Goal: Task Accomplishment & Management: Use online tool/utility

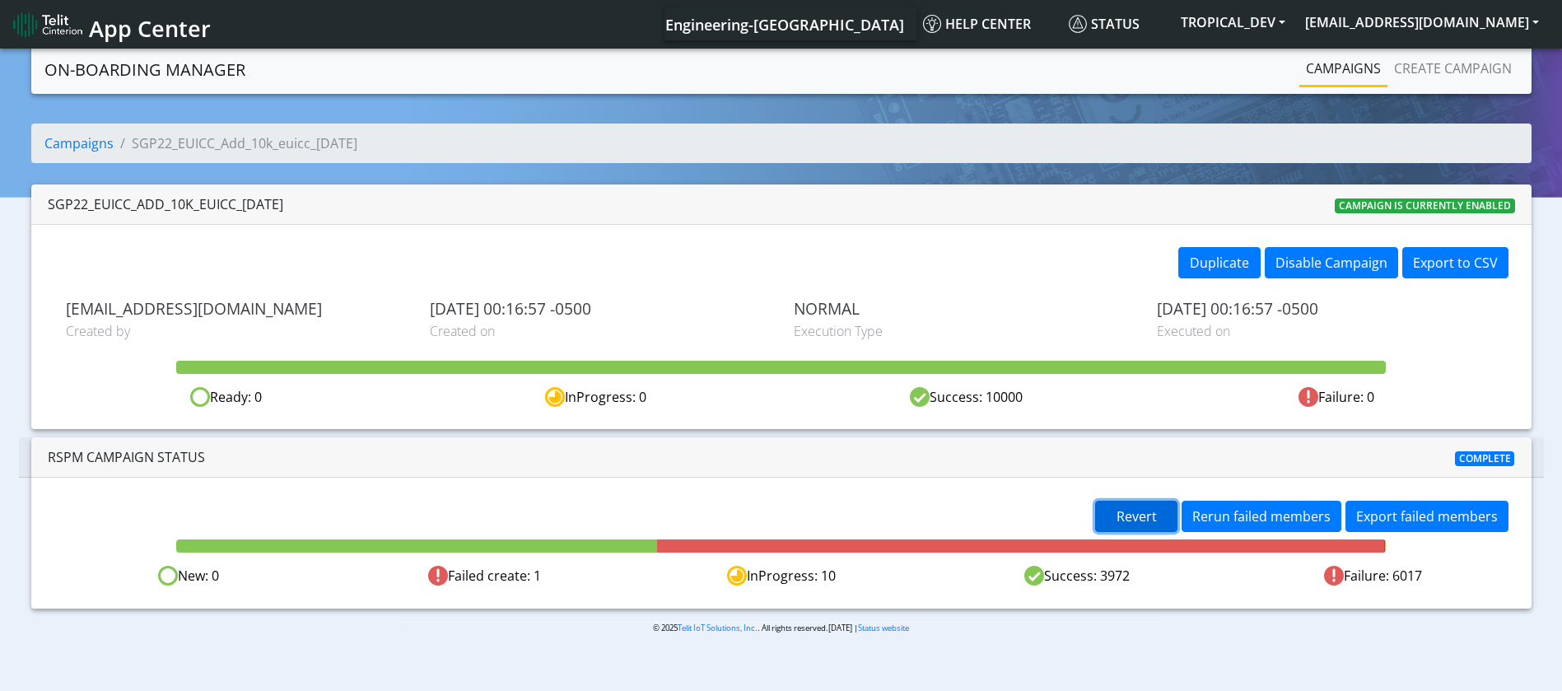
click at [1141, 515] on span "Revert" at bounding box center [1136, 516] width 40 height 18
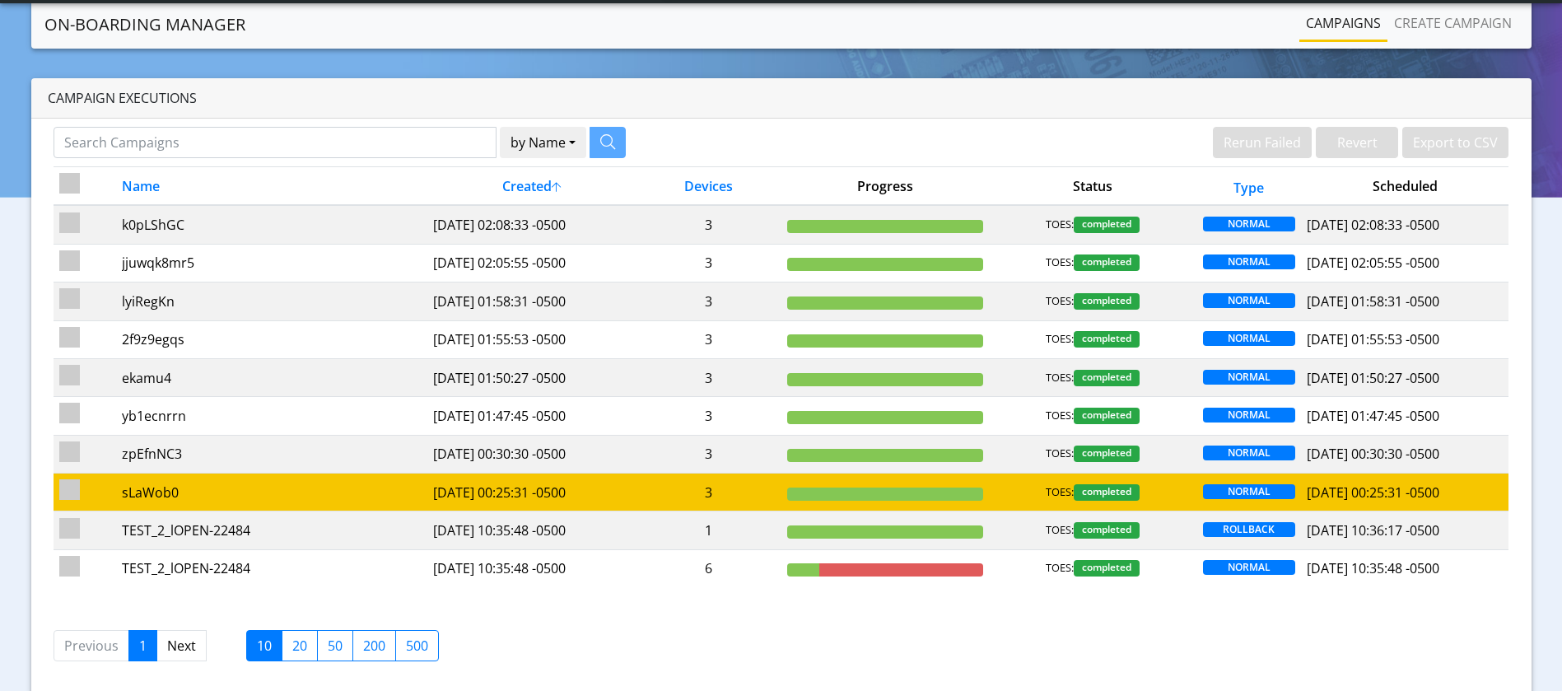
scroll to position [58, 0]
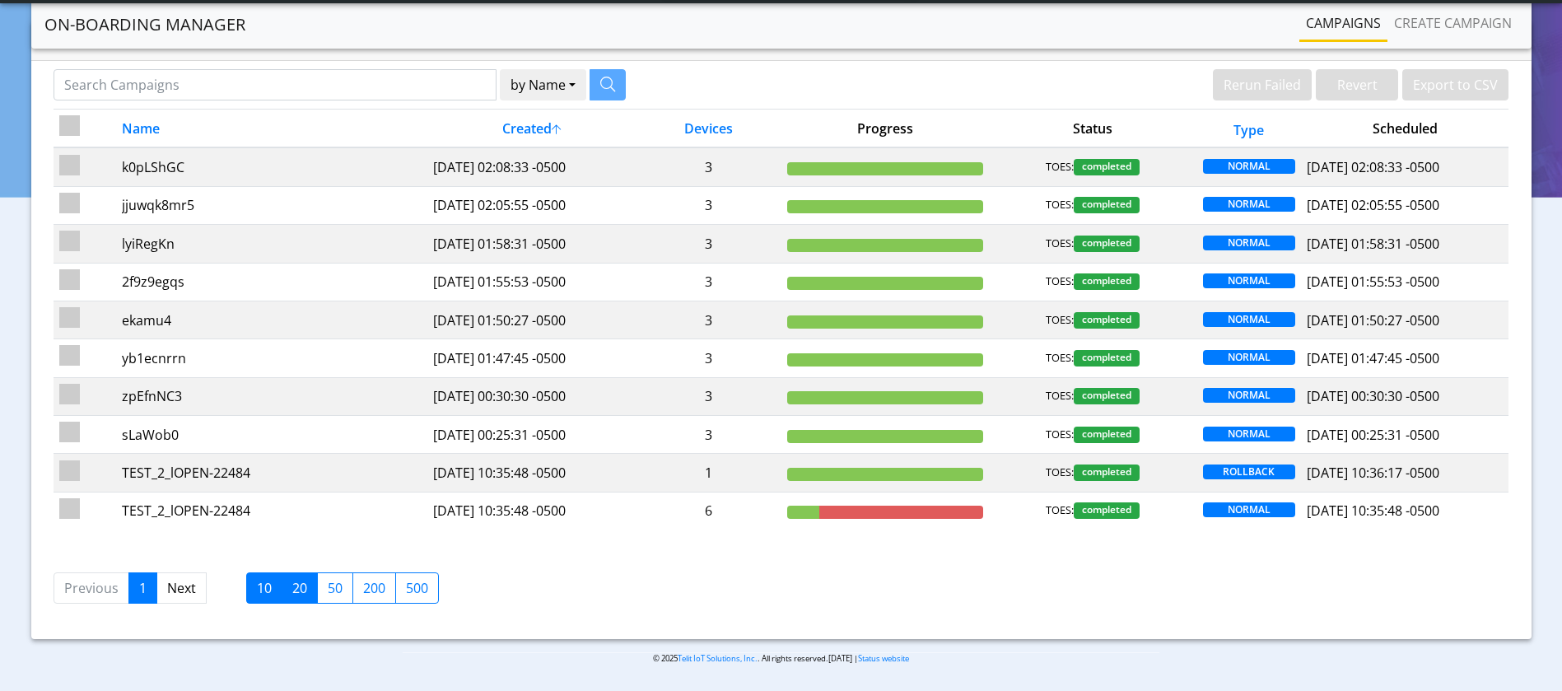
click at [291, 581] on label "20" at bounding box center [300, 587] width 36 height 31
click at [292, 581] on input "20" at bounding box center [297, 583] width 11 height 11
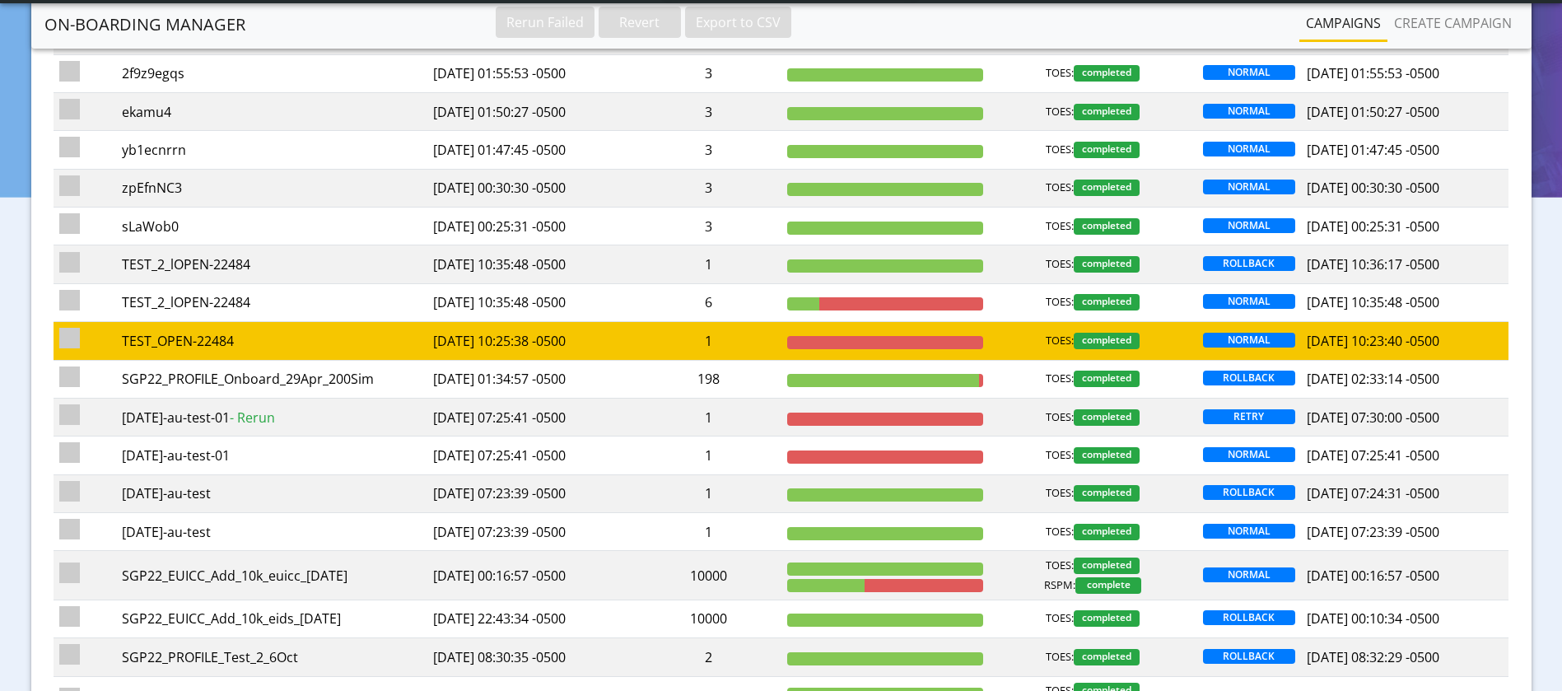
scroll to position [305, 0]
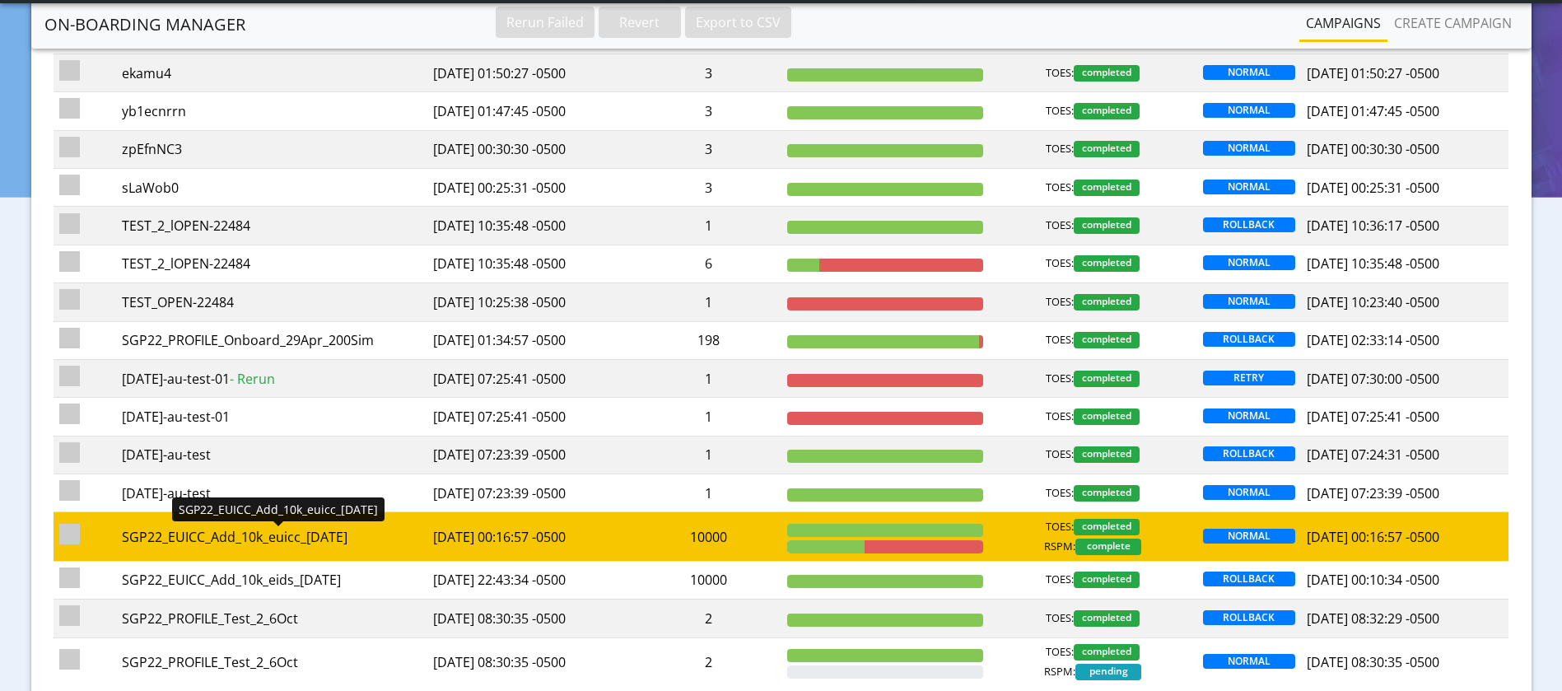
click at [320, 530] on div "SGP22_EUICC_Add_10k_euicc_[DATE]" at bounding box center [272, 537] width 300 height 20
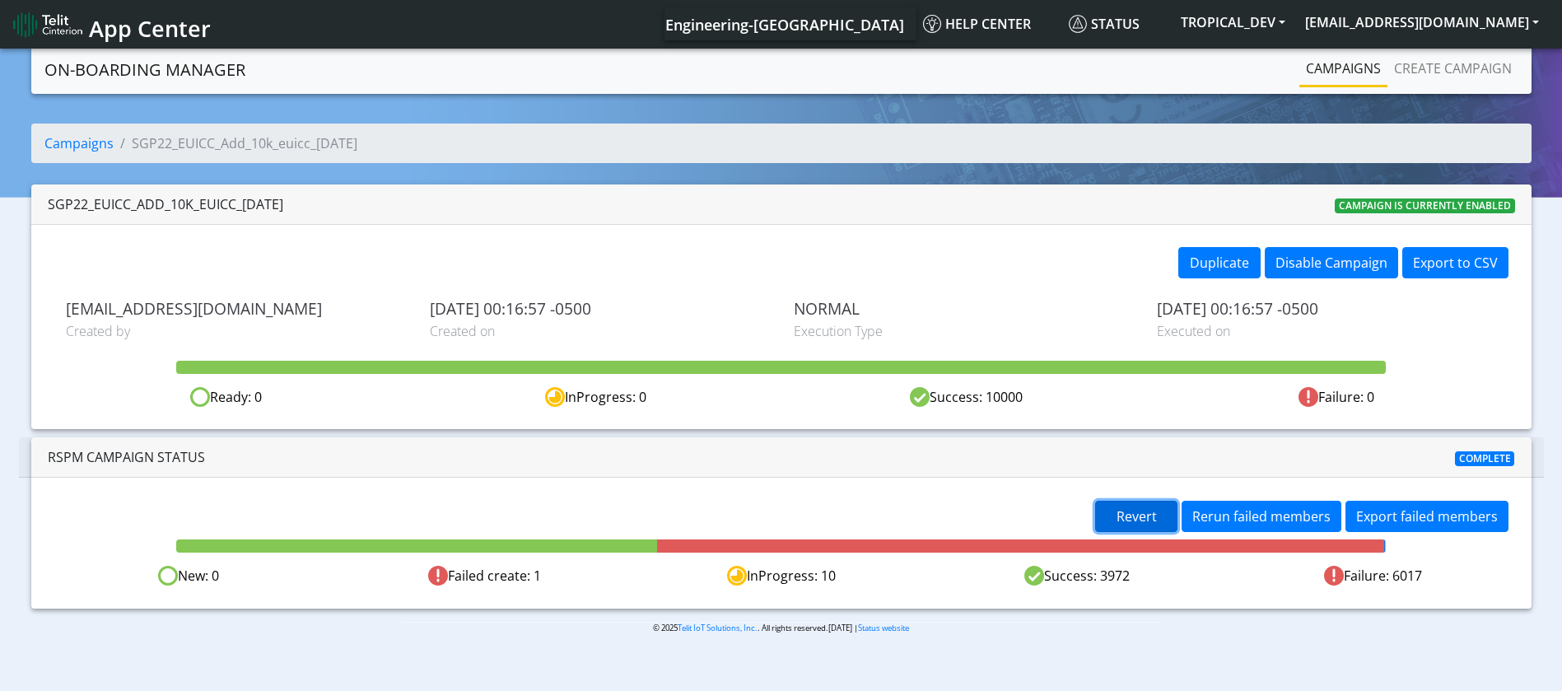
click at [1157, 519] on span "Revert" at bounding box center [1136, 516] width 40 height 18
